Goal: Transaction & Acquisition: Purchase product/service

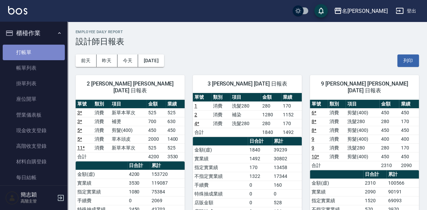
click at [35, 56] on link "打帳單" at bounding box center [34, 53] width 62 height 16
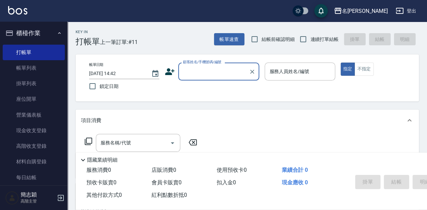
click at [235, 69] on input "顧客姓名/手機號碼/編號" at bounding box center [213, 72] width 65 height 12
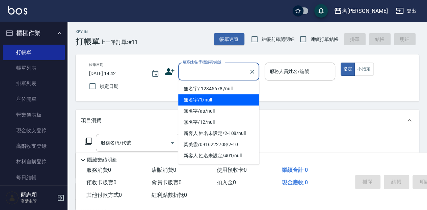
click at [229, 95] on li "無名字/1/null" at bounding box center [218, 99] width 81 height 11
type input "無名字/1/null"
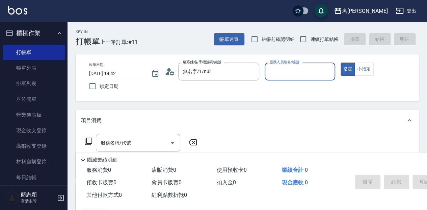
click at [298, 64] on label "服務人員姓名/編號" at bounding box center [284, 61] width 30 height 5
click at [298, 66] on input "服務人員姓名/編號" at bounding box center [300, 72] width 64 height 12
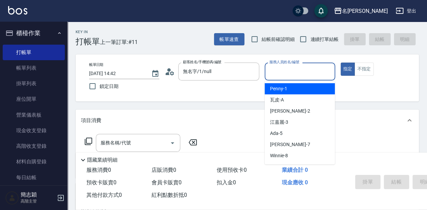
click at [299, 74] on input "服務人員姓名/編號" at bounding box center [300, 72] width 64 height 12
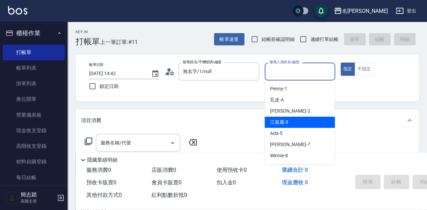
click at [299, 122] on div "[PERSON_NAME]-3" at bounding box center [300, 122] width 70 height 11
type input "[PERSON_NAME]-3"
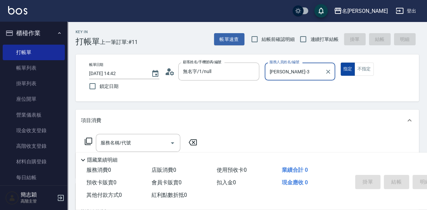
drag, startPoint x: 366, startPoint y: 71, endPoint x: 352, endPoint y: 75, distance: 15.0
click at [366, 73] on button "不指定" at bounding box center [364, 68] width 19 height 13
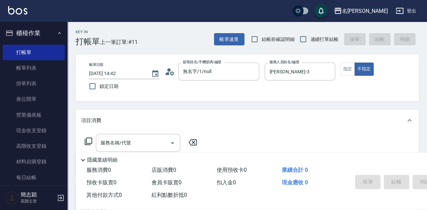
click at [88, 140] on icon at bounding box center [88, 141] width 8 height 8
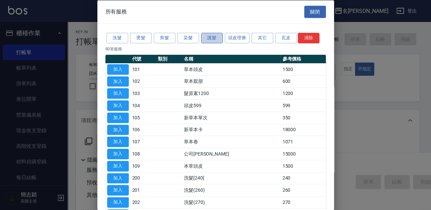
click at [217, 38] on button "護髮" at bounding box center [212, 38] width 22 height 10
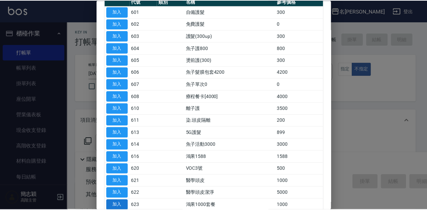
scroll to position [68, 0]
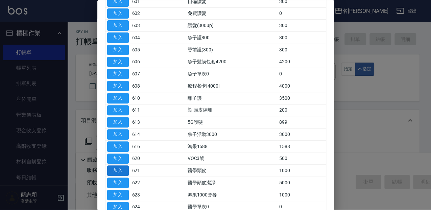
click at [117, 171] on button "加入" at bounding box center [118, 170] width 22 height 10
type input "醫學頭皮(621)"
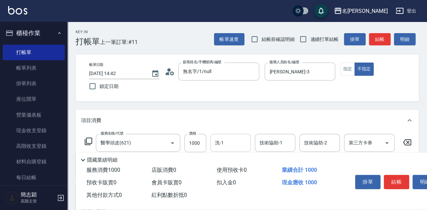
click at [226, 143] on input "洗-1" at bounding box center [230, 143] width 34 height 12
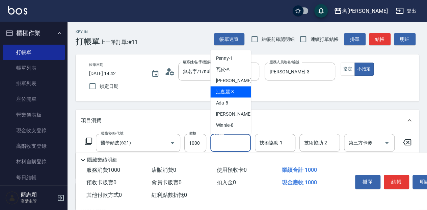
click at [226, 93] on span "[PERSON_NAME]-3" at bounding box center [225, 91] width 18 height 7
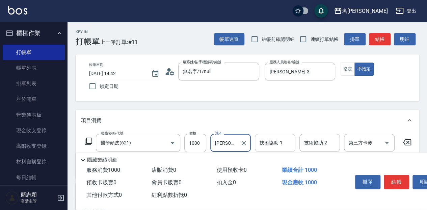
type input "[PERSON_NAME]-3"
drag, startPoint x: 267, startPoint y: 145, endPoint x: 270, endPoint y: 144, distance: 3.8
click at [267, 146] on div "技術協助-1 技術協助-1" at bounding box center [275, 143] width 41 height 18
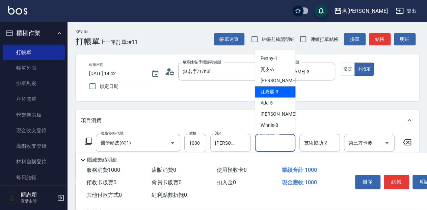
drag, startPoint x: 284, startPoint y: 92, endPoint x: 292, endPoint y: 118, distance: 27.6
click at [283, 92] on div "[PERSON_NAME]-3" at bounding box center [275, 91] width 41 height 11
type input "[PERSON_NAME]-3"
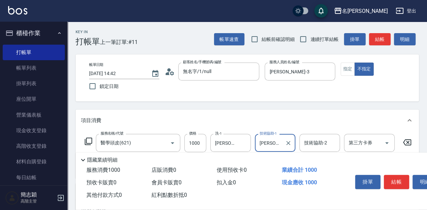
click at [307, 141] on div "技術協助-2 技術協助-2" at bounding box center [320, 143] width 41 height 18
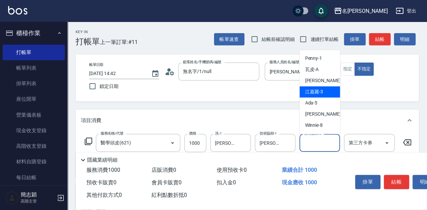
click at [318, 89] on span "[PERSON_NAME]-3" at bounding box center [314, 91] width 18 height 7
type input "[PERSON_NAME]-3"
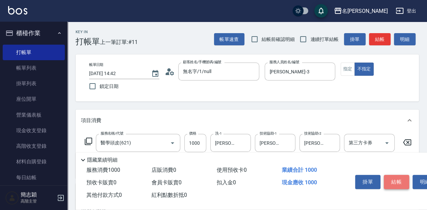
click at [389, 182] on button "結帳" at bounding box center [396, 182] width 25 height 14
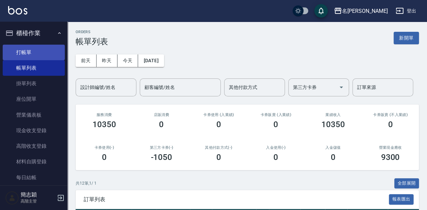
click at [23, 46] on link "打帳單" at bounding box center [34, 53] width 62 height 16
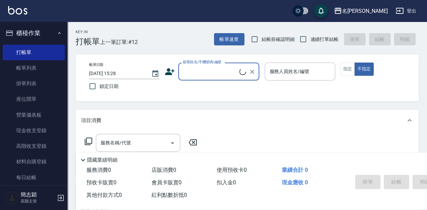
click at [186, 65] on div "顧客姓名/手機號碼/編號" at bounding box center [218, 71] width 81 height 18
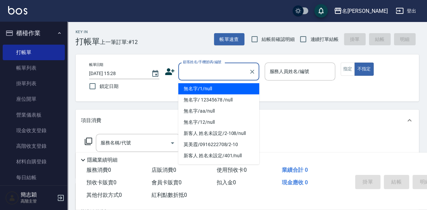
click at [203, 91] on li "無名字/1/null" at bounding box center [218, 88] width 81 height 11
type input "無名字/1/null"
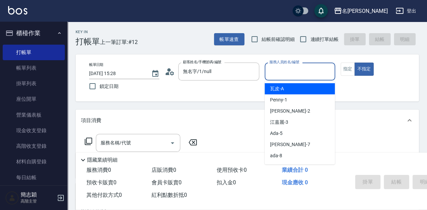
click at [307, 68] on input "服務人員姓名/編號" at bounding box center [300, 72] width 64 height 12
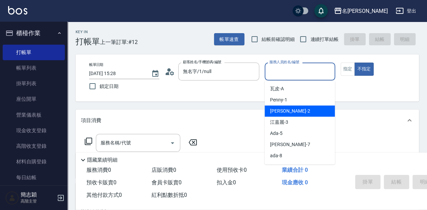
click at [302, 110] on div "[PERSON_NAME] -2" at bounding box center [300, 110] width 70 height 11
type input "[PERSON_NAME]-2"
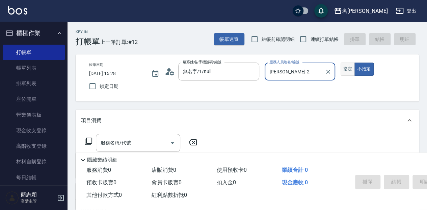
click at [348, 72] on button "指定" at bounding box center [348, 68] width 15 height 13
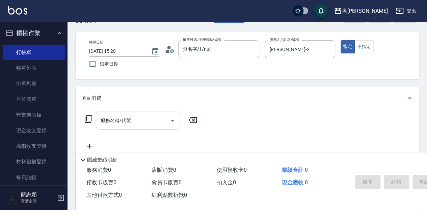
scroll to position [22, 0]
click at [124, 120] on div "服務名稱/代號 服務名稱/代號" at bounding box center [138, 120] width 84 height 18
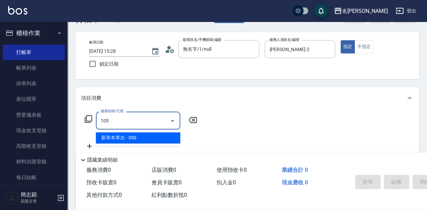
type input "新草本單次(105)"
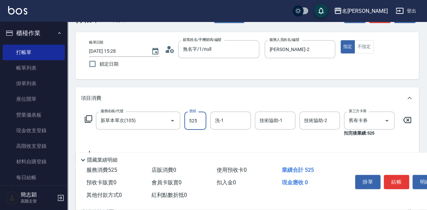
type input "525"
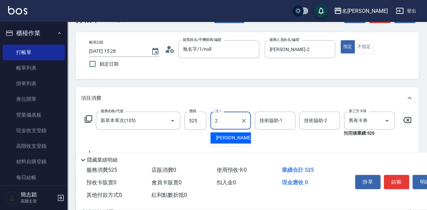
type input "[PERSON_NAME]-2"
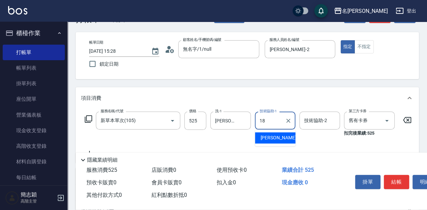
type input "[PERSON_NAME]-18"
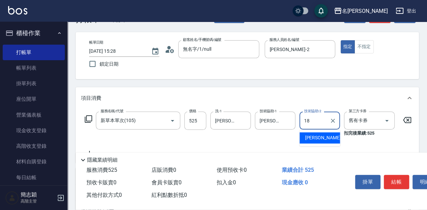
type input "[PERSON_NAME]-18"
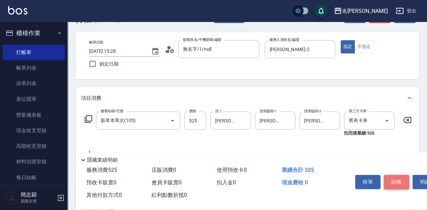
click at [399, 176] on button "結帳" at bounding box center [396, 182] width 25 height 14
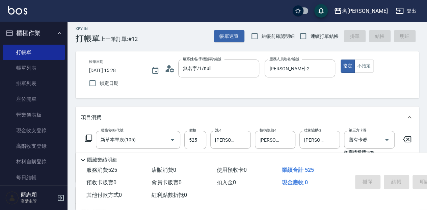
scroll to position [0, 0]
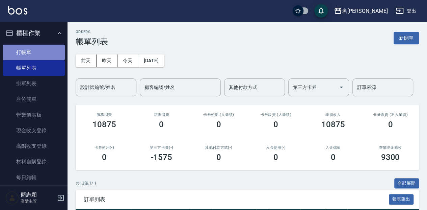
click at [42, 52] on link "打帳單" at bounding box center [34, 53] width 62 height 16
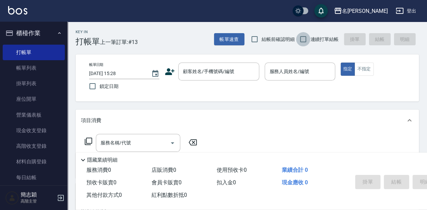
click at [309, 36] on input "連續打單結帳" at bounding box center [303, 39] width 14 height 14
checkbox input "true"
drag, startPoint x: 238, startPoint y: 84, endPoint x: 238, endPoint y: 79, distance: 5.4
click at [238, 80] on div "帳單日期 [DATE] 15:28 鎖定日期 顧客姓名/手機號碼/編號 顧客姓名/手機號碼/編號 服務人員姓名/編號 服務人員姓名/編號 指定 不指定" at bounding box center [247, 77] width 327 height 31
click at [237, 76] on input "顧客姓名/手機號碼/編號" at bounding box center [213, 72] width 65 height 12
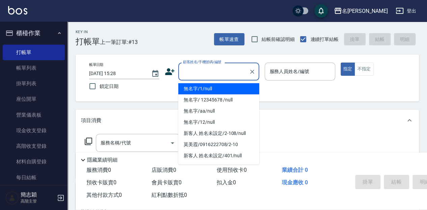
drag, startPoint x: 232, startPoint y: 87, endPoint x: 288, endPoint y: 72, distance: 58.4
click at [232, 87] on li "無名字/1/null" at bounding box center [218, 88] width 81 height 11
type input "無名字/1/null"
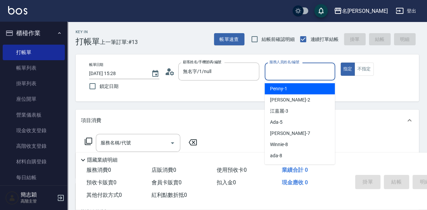
click at [288, 72] on input "服務人員姓名/編號" at bounding box center [300, 72] width 64 height 12
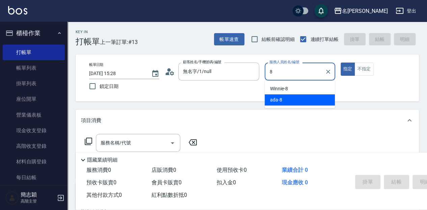
type input "ada-8"
type button "true"
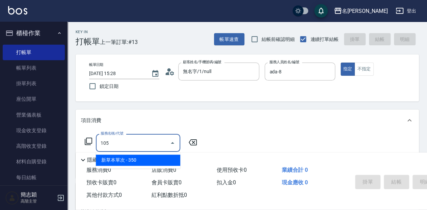
type input "新草本單次(105)"
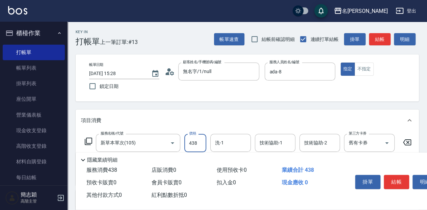
type input "438"
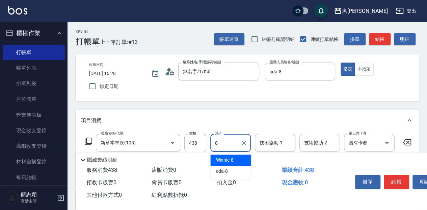
type input "ada-8"
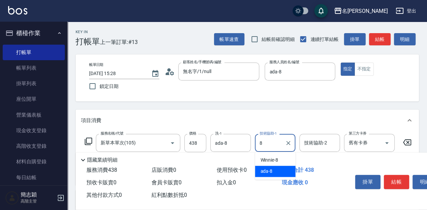
type input "ada-8"
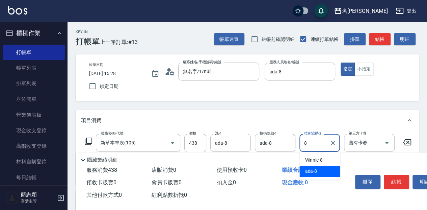
type input "ada-8"
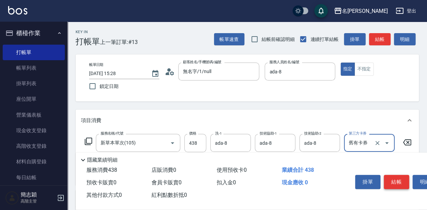
click at [399, 180] on button "結帳" at bounding box center [396, 182] width 25 height 14
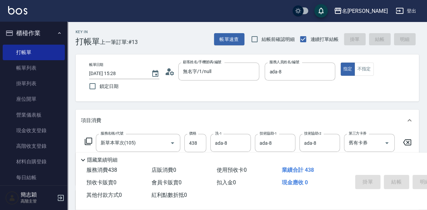
type input "[DATE] 15:29"
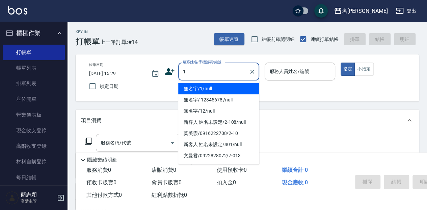
type input "無名字/1/null"
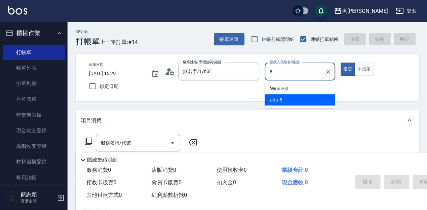
type input "ada-8"
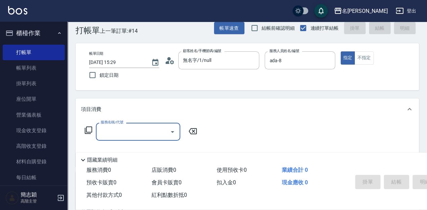
scroll to position [22, 0]
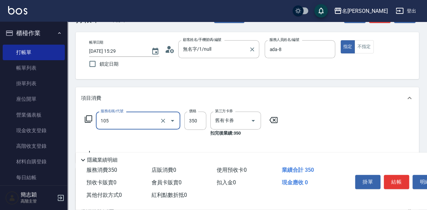
type input "新草本單次(105)"
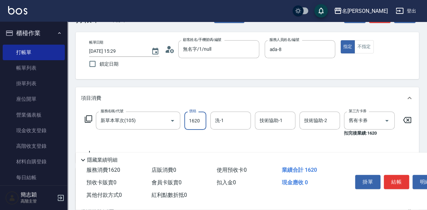
type input "1620"
click at [409, 117] on icon at bounding box center [407, 120] width 8 height 6
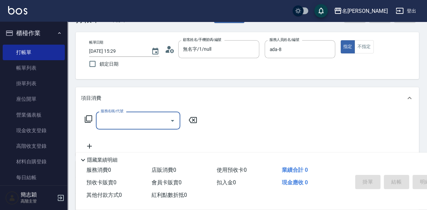
click at [88, 117] on icon at bounding box center [88, 119] width 8 height 8
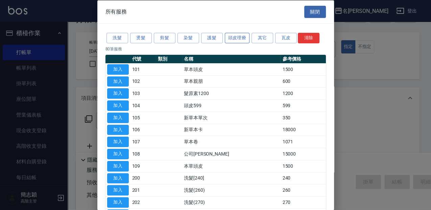
click at [231, 39] on button "頭皮理療" at bounding box center [237, 38] width 25 height 10
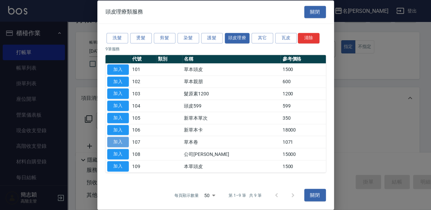
click at [126, 141] on button "加入" at bounding box center [118, 142] width 22 height 10
type input "草本卷(107)"
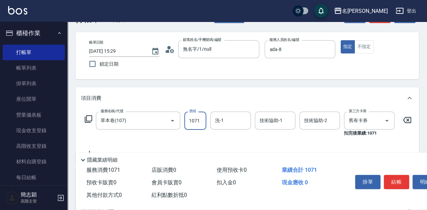
click at [200, 125] on input "1071" at bounding box center [195, 120] width 22 height 18
type input "1620"
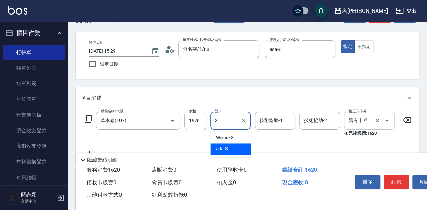
type input "ada-8"
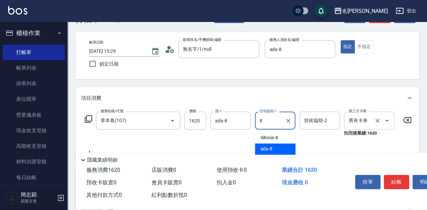
type input "ada-8"
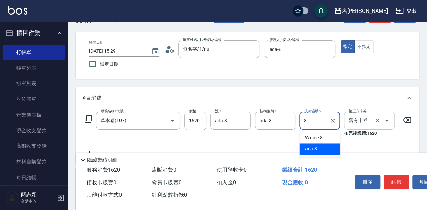
type input "ada-8"
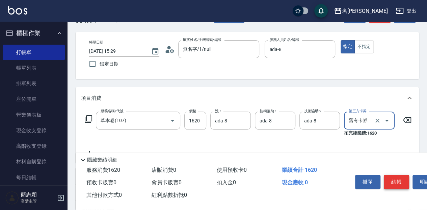
click at [402, 180] on button "結帳" at bounding box center [396, 182] width 25 height 14
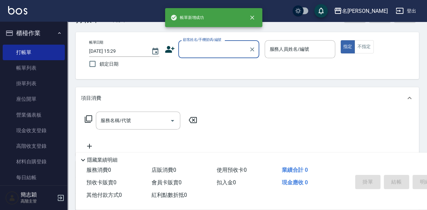
scroll to position [0, 0]
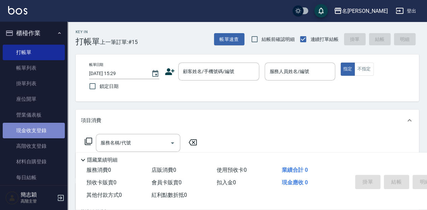
click at [55, 131] on link "現金收支登錄" at bounding box center [34, 131] width 62 height 16
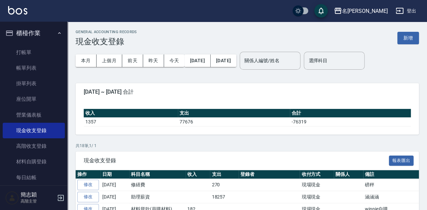
click at [409, 34] on button "新增" at bounding box center [408, 38] width 22 height 12
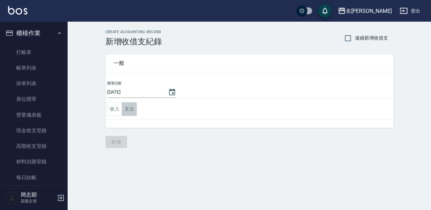
click at [134, 106] on button "支出" at bounding box center [129, 109] width 15 height 14
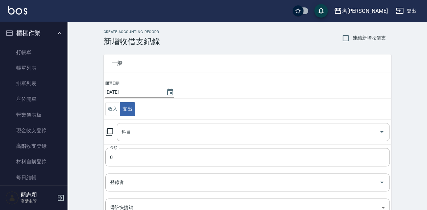
click at [135, 127] on input "科目" at bounding box center [248, 132] width 257 height 12
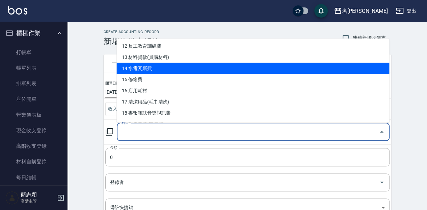
scroll to position [135, 0]
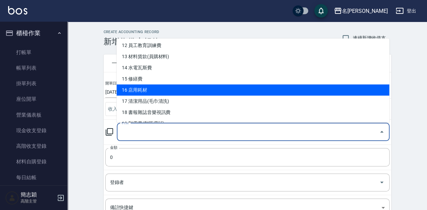
click at [169, 90] on li "16 店用耗材" at bounding box center [253, 89] width 273 height 11
type input "16 店用耗材"
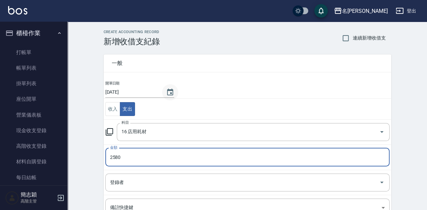
type input "2580"
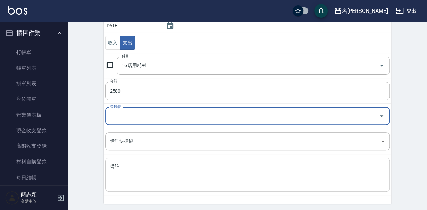
scroll to position [68, 0]
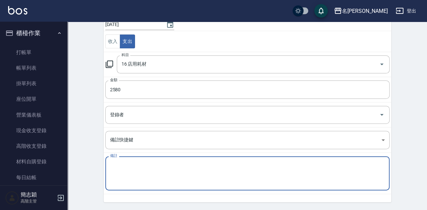
click at [178, 182] on textarea "備註" at bounding box center [247, 173] width 275 height 23
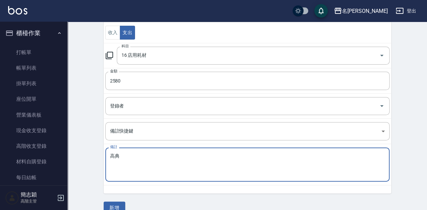
scroll to position [87, 0]
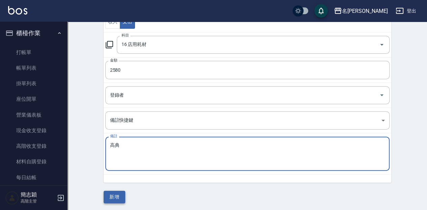
type textarea "高典"
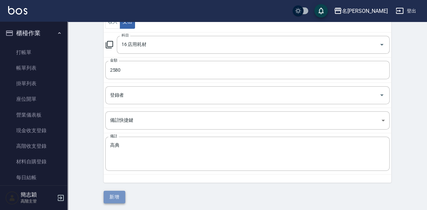
click at [109, 200] on button "新增" at bounding box center [115, 196] width 22 height 12
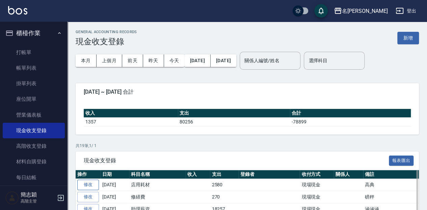
click at [91, 186] on link "修改" at bounding box center [88, 184] width 22 height 10
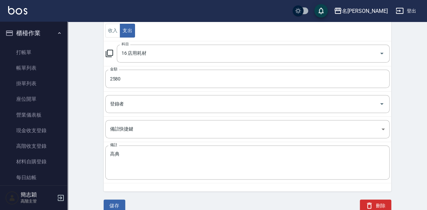
scroll to position [79, 0]
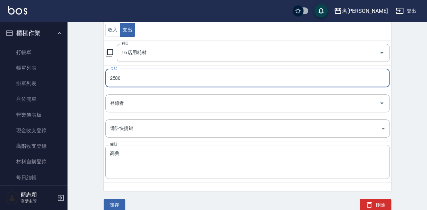
click at [149, 82] on input "2580" at bounding box center [247, 78] width 284 height 18
type input "2240"
click at [117, 199] on button "儲存" at bounding box center [115, 205] width 22 height 12
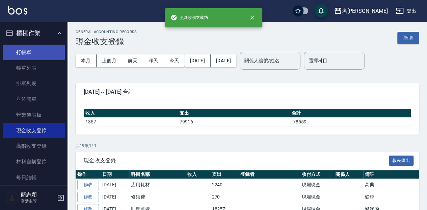
click at [41, 57] on link "打帳單" at bounding box center [34, 53] width 62 height 16
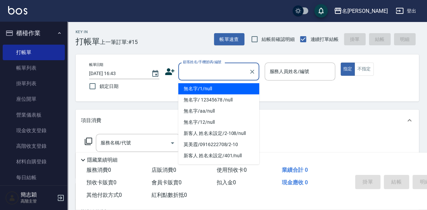
click at [205, 68] on input "顧客姓名/手機號碼/編號" at bounding box center [213, 72] width 65 height 12
drag, startPoint x: 205, startPoint y: 87, endPoint x: 289, endPoint y: 75, distance: 84.9
click at [205, 87] on li "無名字/1/null" at bounding box center [218, 88] width 81 height 11
type input "無名字/1/null"
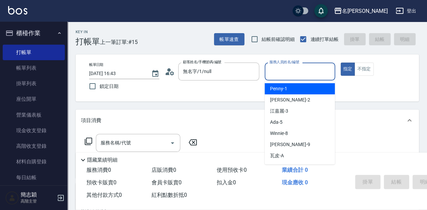
click at [292, 74] on input "服務人員姓名/編號" at bounding box center [300, 72] width 64 height 12
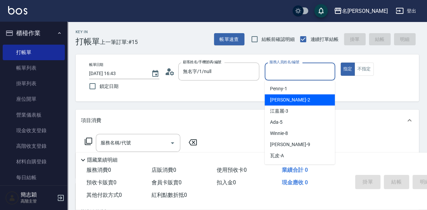
click at [294, 105] on div "[PERSON_NAME] -2" at bounding box center [300, 99] width 70 height 11
type input "[PERSON_NAME]-2"
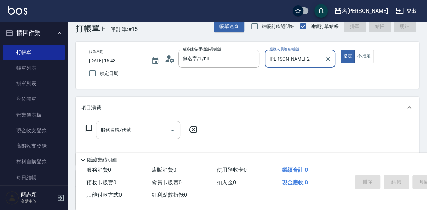
scroll to position [22, 0]
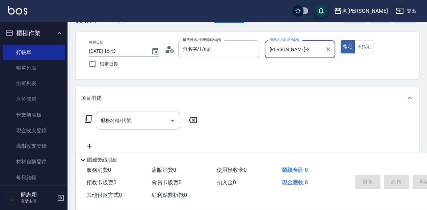
click at [112, 123] on div "服務名稱/代號 服務名稱/代號" at bounding box center [138, 120] width 84 height 18
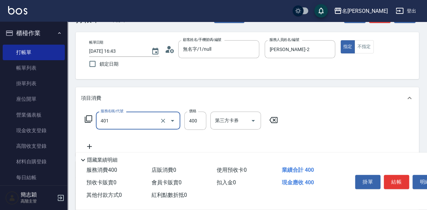
type input "剪髮(400)(401)"
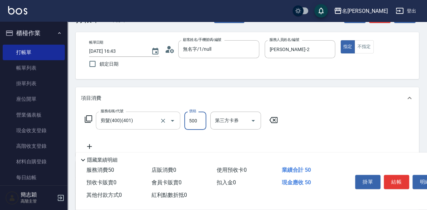
type input "500"
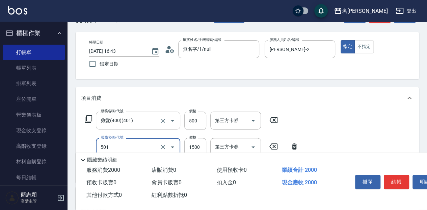
type input "染髮(1500](501)"
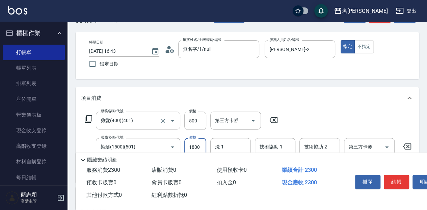
type input "1800"
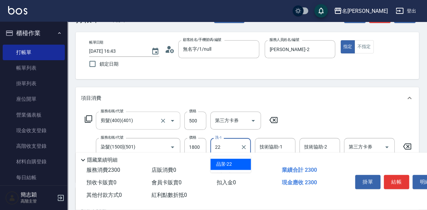
type input "品潔-22"
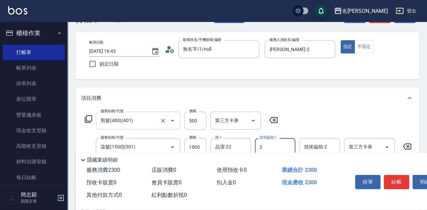
type input "[PERSON_NAME]-2"
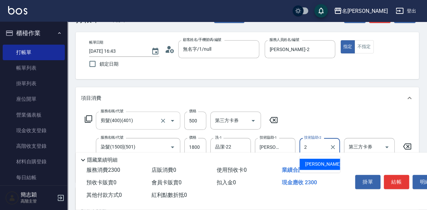
type input "[PERSON_NAME]-2"
type input "染.頭皮隔離(611)"
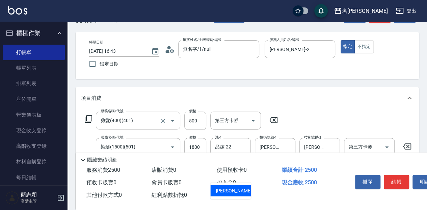
type input "[PERSON_NAME]-2"
click at [400, 176] on button "結帳" at bounding box center [396, 182] width 25 height 14
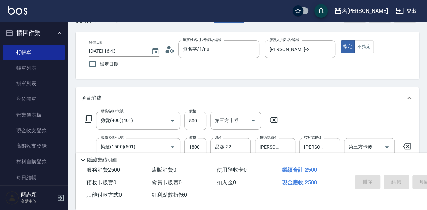
scroll to position [1, 0]
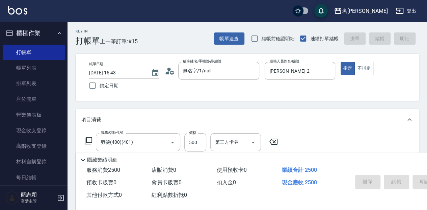
type input "[DATE] 17:12"
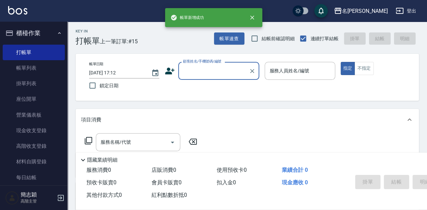
scroll to position [0, 0]
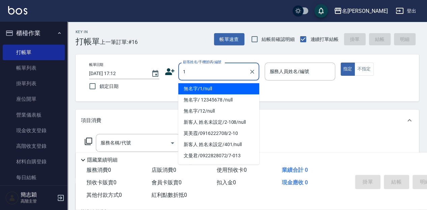
type input "無名字/1/null"
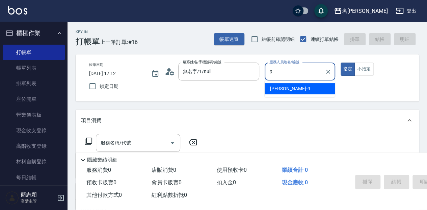
type input "[PERSON_NAME]-9"
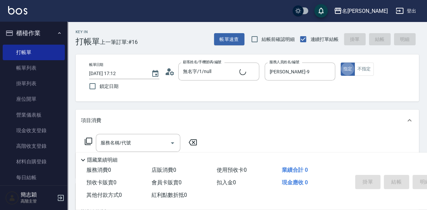
type button "true"
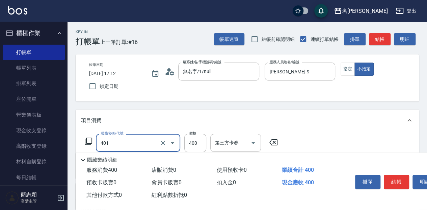
type input "剪髮(400)(401)"
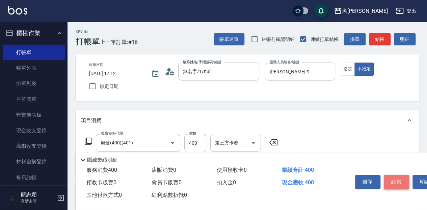
click at [406, 184] on button "結帳" at bounding box center [396, 182] width 25 height 14
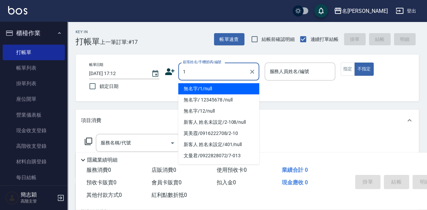
type input "無名字/1/null"
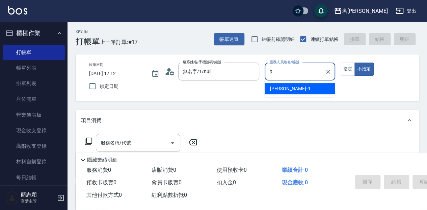
type input "[PERSON_NAME]-9"
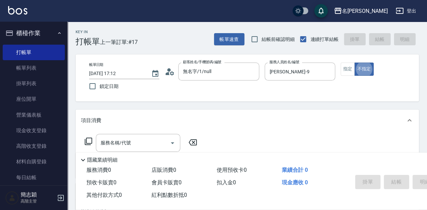
type button "false"
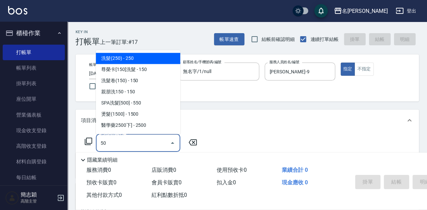
type input "5"
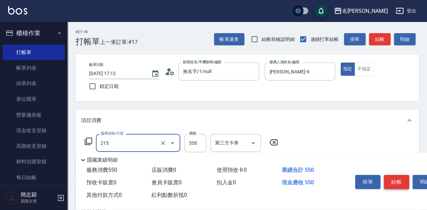
type input "SPA洗髮[500](215)"
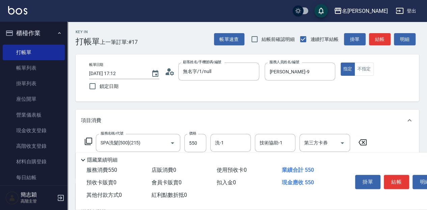
click at [361, 140] on icon at bounding box center [362, 142] width 17 height 8
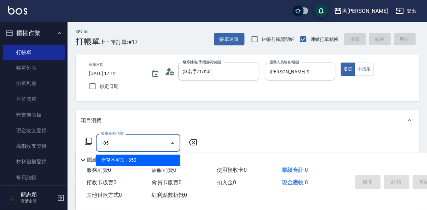
type input "新草本單次(105)"
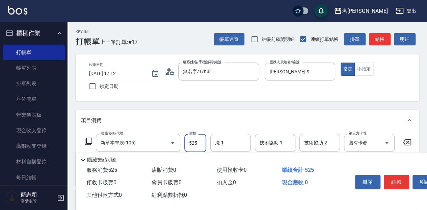
type input "525"
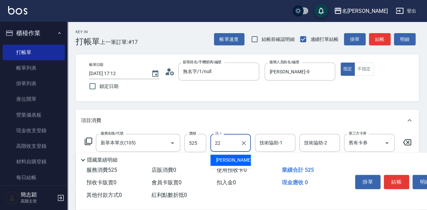
type input "品潔-22"
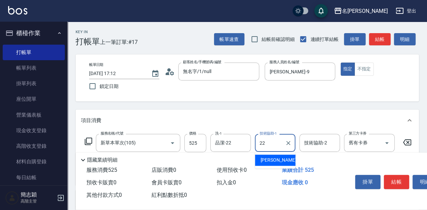
type input "品潔-22"
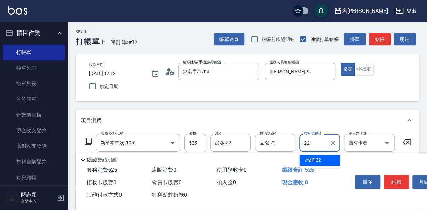
type input "品潔-22"
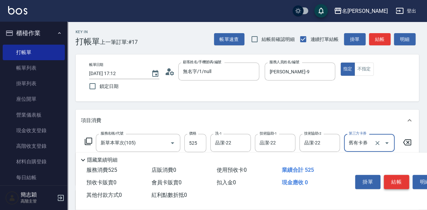
click at [403, 180] on button "結帳" at bounding box center [396, 182] width 25 height 14
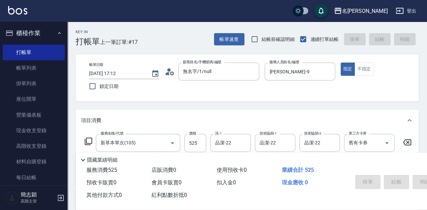
type input "[DATE] 17:13"
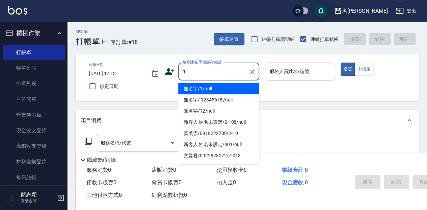
type input "無名字/1/null"
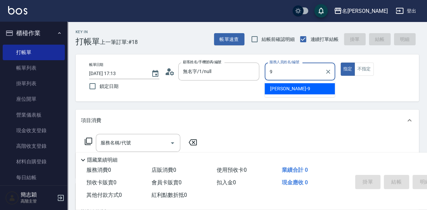
type input "[PERSON_NAME]-9"
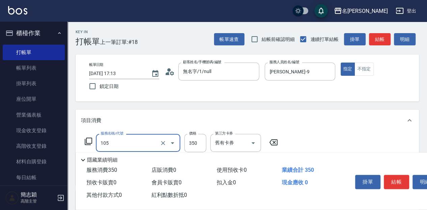
type input "新草本單次(105)"
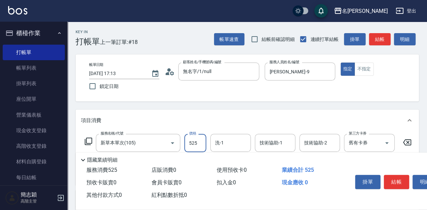
type input "525"
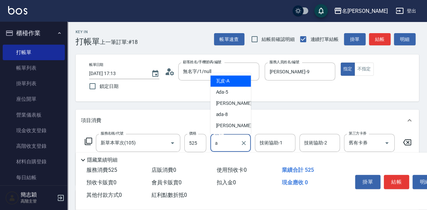
type input "瓦皮-A"
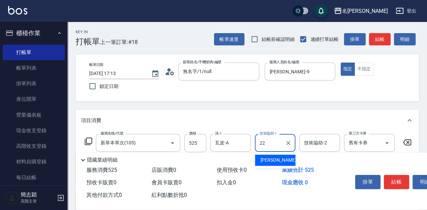
type input "品潔-22"
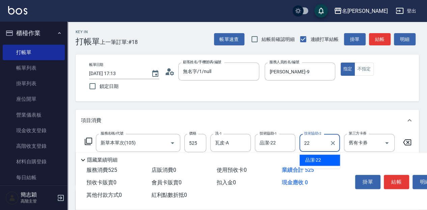
type input "品潔-22"
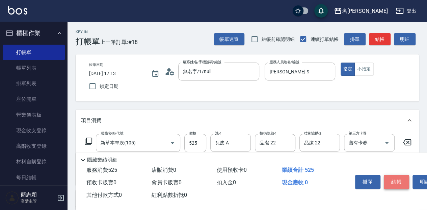
click at [397, 183] on button "結帳" at bounding box center [396, 182] width 25 height 14
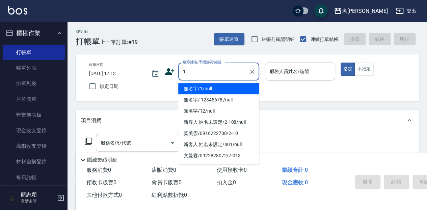
type input "無名字/1/null"
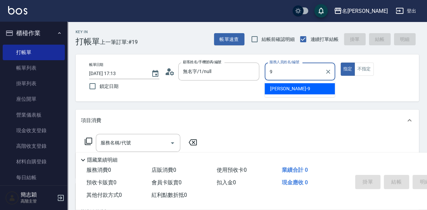
type input "[PERSON_NAME]-9"
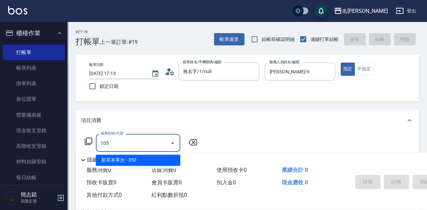
type input "新草本單次(105)"
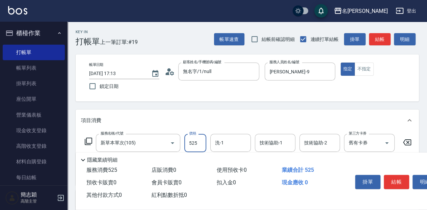
type input "525"
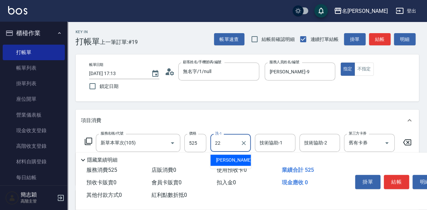
type input "品潔-22"
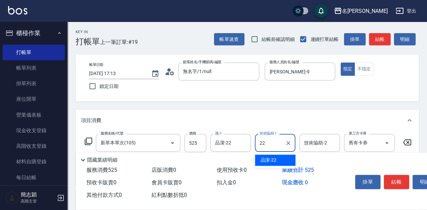
type input "品潔-22"
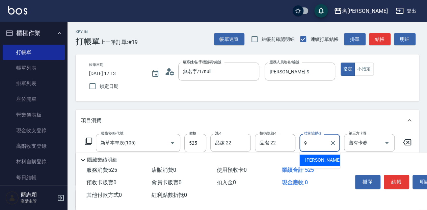
type input "[PERSON_NAME]-9"
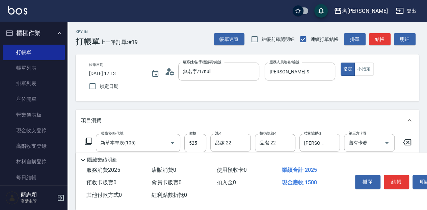
type input "草本頭皮(101)"
type input "300"
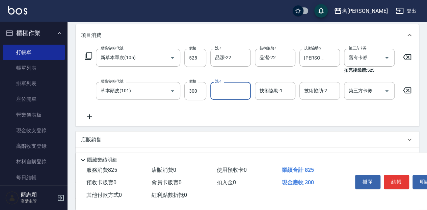
scroll to position [90, 0]
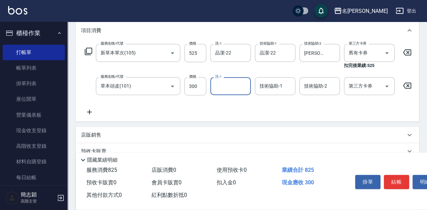
click at [86, 111] on icon at bounding box center [89, 112] width 17 height 8
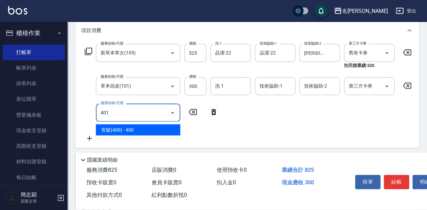
type input "剪髮(400)(401)"
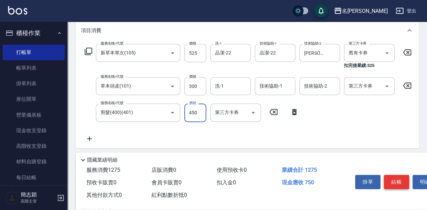
type input "450"
click at [397, 181] on button "結帳" at bounding box center [396, 182] width 25 height 14
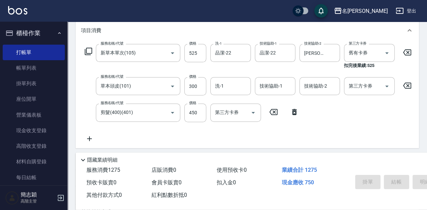
type input "[DATE] 17:14"
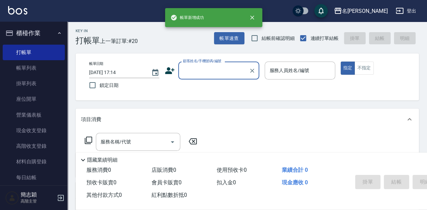
scroll to position [0, 0]
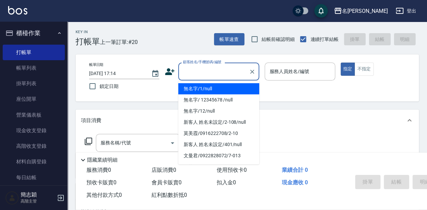
click at [232, 72] on input "顧客姓名/手機號碼/編號" at bounding box center [213, 72] width 65 height 12
click at [225, 87] on li "無名字/1/null" at bounding box center [218, 88] width 81 height 11
type input "無名字/1/null"
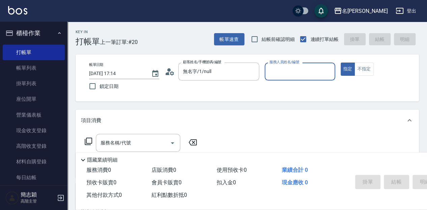
click at [291, 72] on input "服務人員姓名/編號" at bounding box center [300, 72] width 64 height 12
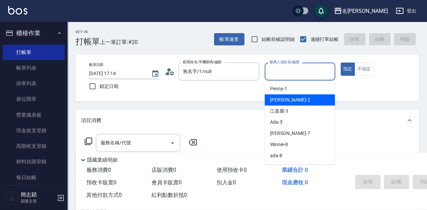
click at [295, 100] on div "[PERSON_NAME] -2" at bounding box center [300, 99] width 70 height 11
type input "[PERSON_NAME]-2"
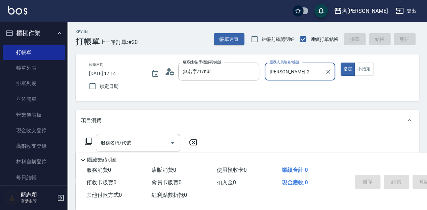
click at [158, 145] on input "服務名稱/代號" at bounding box center [133, 143] width 68 height 12
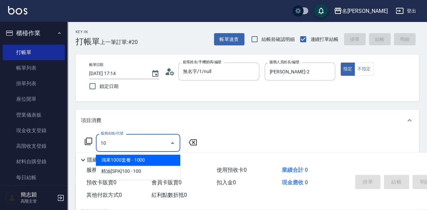
type input "105"
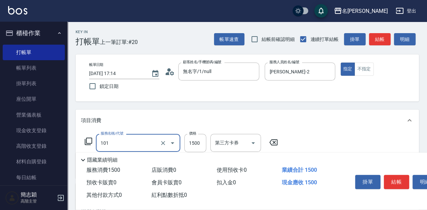
type input "草本頭皮(101)"
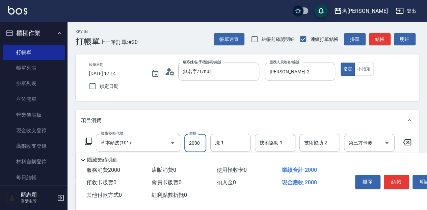
type input "2000"
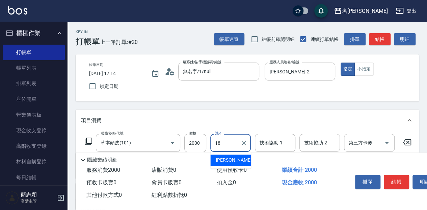
type input "[PERSON_NAME]-18"
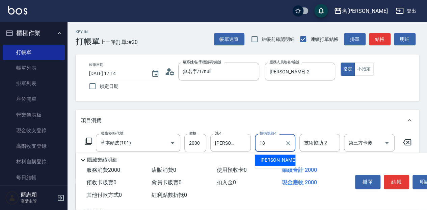
type input "[PERSON_NAME]-18"
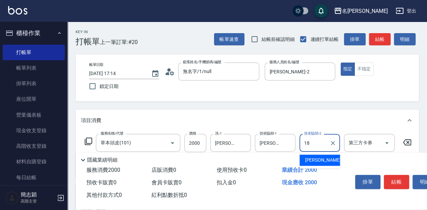
type input "[PERSON_NAME]-18"
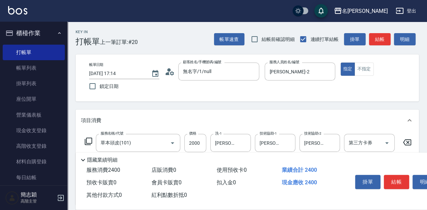
type input "剪髮(400)(401)"
type input "350"
click at [387, 177] on button "結帳" at bounding box center [396, 182] width 25 height 14
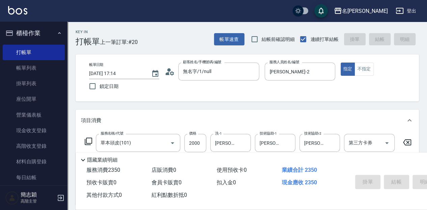
type input "[DATE] 17:31"
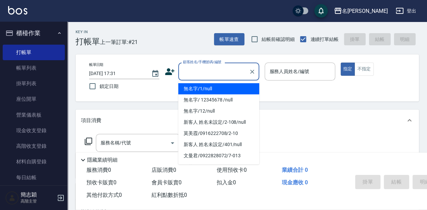
click at [195, 74] on input "顧客姓名/手機號碼/編號" at bounding box center [213, 72] width 65 height 12
click at [201, 90] on li "無名字/1/null" at bounding box center [218, 88] width 81 height 11
type input "無名字/1/null"
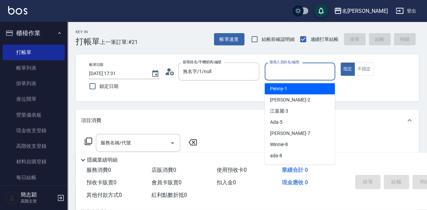
click at [276, 72] on input "服務人員姓名/編號" at bounding box center [300, 72] width 64 height 12
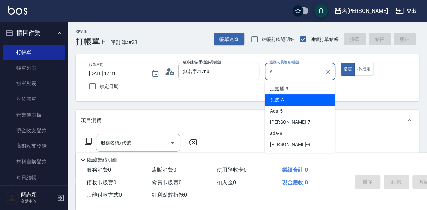
type input "瓦皮-A"
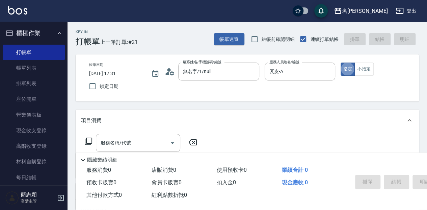
click at [92, 157] on p "隱藏業績明細" at bounding box center [102, 159] width 30 height 7
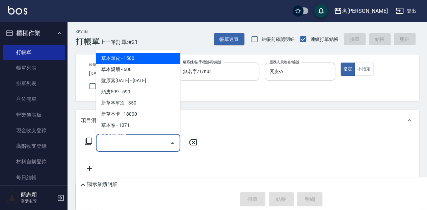
click at [110, 140] on input "服務名稱/代號" at bounding box center [133, 143] width 68 height 12
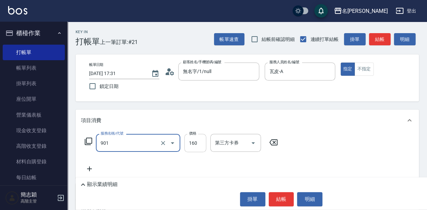
type input "修手(901)"
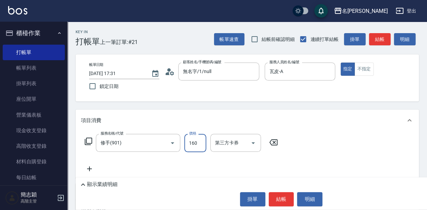
click at [197, 144] on input "160" at bounding box center [195, 143] width 22 height 18
type input "1460"
click at [287, 201] on button "結帳" at bounding box center [281, 199] width 25 height 14
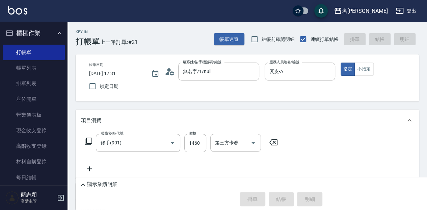
type input "[DATE] 17:34"
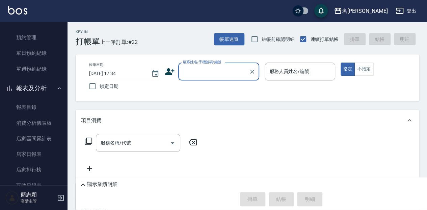
scroll to position [203, 0]
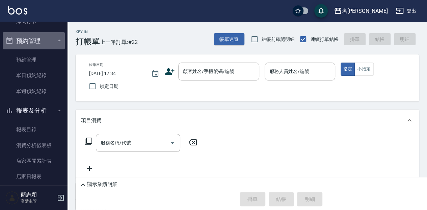
click at [45, 38] on button "預約管理" at bounding box center [34, 41] width 62 height 18
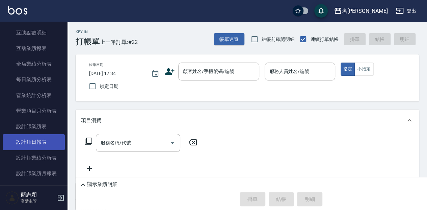
scroll to position [383, 0]
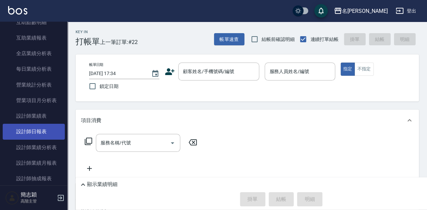
click at [49, 128] on link "設計師日報表" at bounding box center [34, 132] width 62 height 16
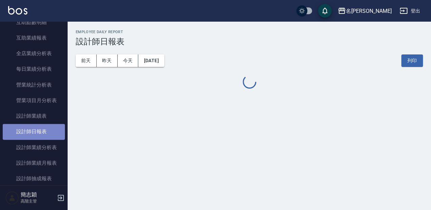
click at [49, 128] on link "設計師日報表" at bounding box center [34, 132] width 62 height 16
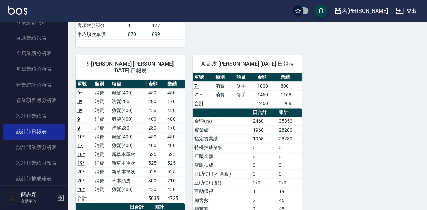
scroll to position [338, 0]
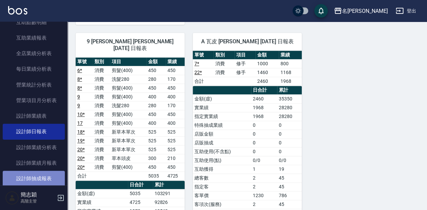
click at [47, 175] on link "設計師抽成報表" at bounding box center [34, 179] width 62 height 16
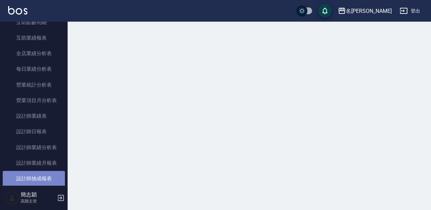
click at [47, 175] on link "設計師抽成報表" at bounding box center [34, 179] width 62 height 16
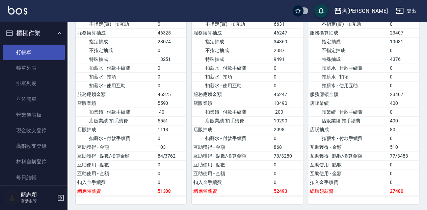
click at [42, 51] on link "打帳單" at bounding box center [34, 53] width 62 height 16
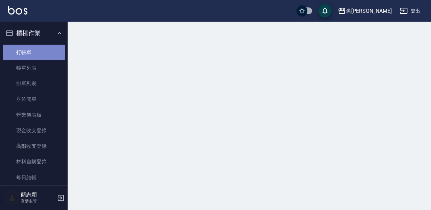
click at [42, 51] on link "打帳單" at bounding box center [34, 53] width 62 height 16
